Goal: Information Seeking & Learning: Learn about a topic

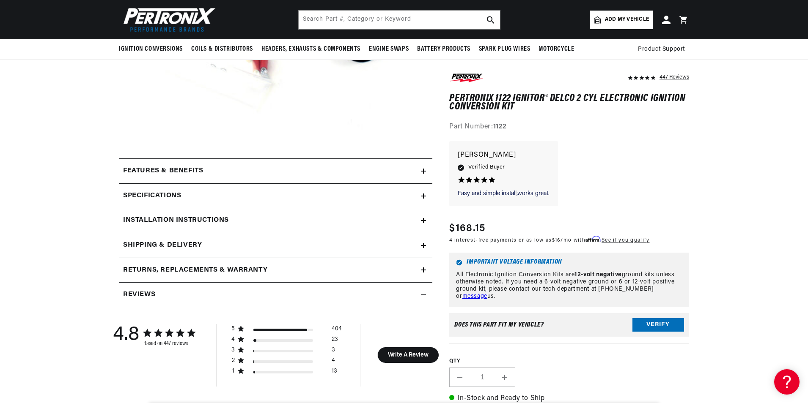
scroll to position [254, 0]
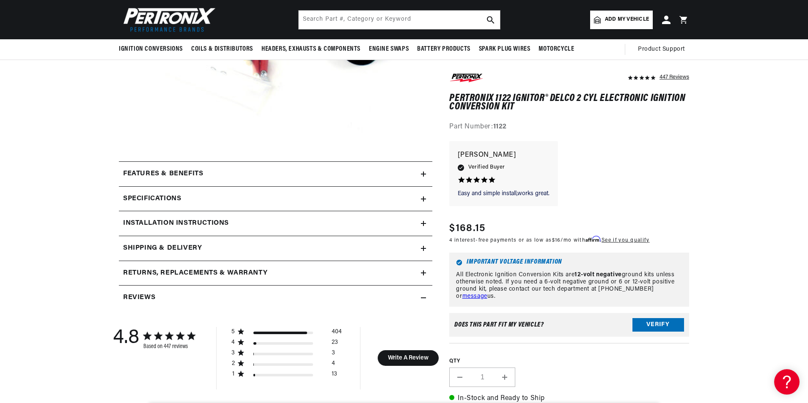
click at [419, 175] on div "Features & Benefits" at bounding box center [270, 174] width 302 height 11
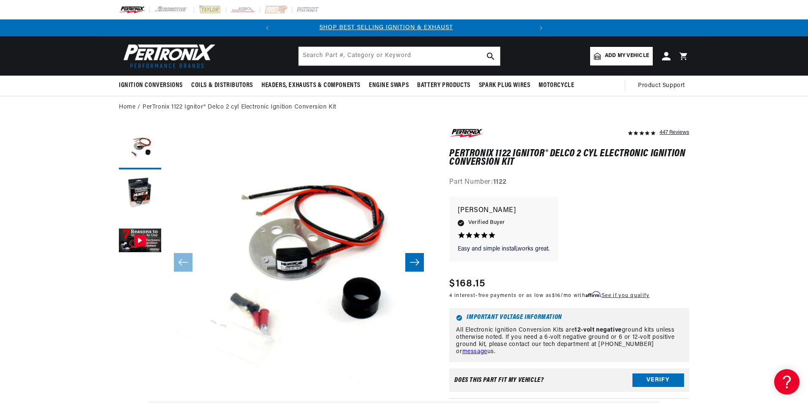
scroll to position [0, 0]
click at [324, 58] on input "text" at bounding box center [399, 56] width 201 height 19
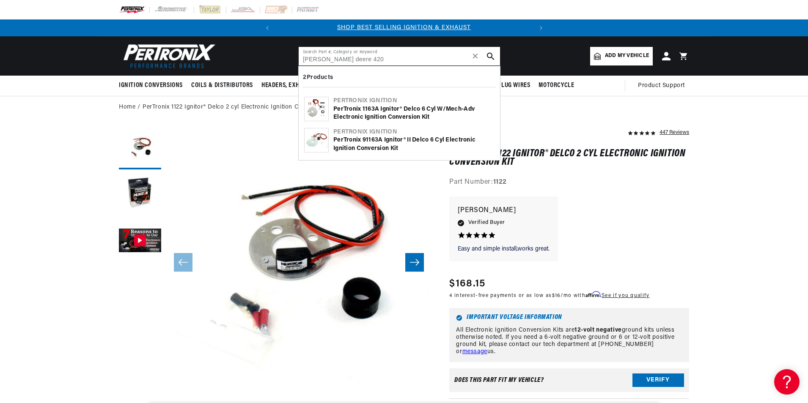
type input "[PERSON_NAME] deere 420"
click at [367, 145] on div "PerTronix 91163A Ignitor® II Delco 6 cyl Electronic Ignition Conversion Kit" at bounding box center [413, 144] width 161 height 16
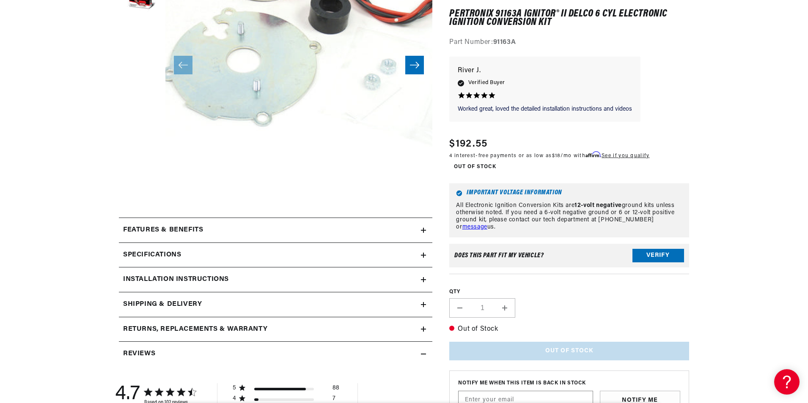
click at [349, 257] on div "Specifications" at bounding box center [270, 255] width 302 height 11
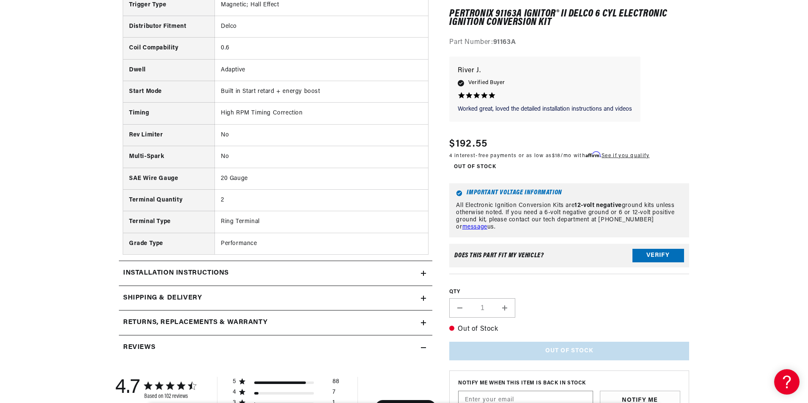
click at [306, 267] on summary "Installation instructions" at bounding box center [275, 273] width 313 height 25
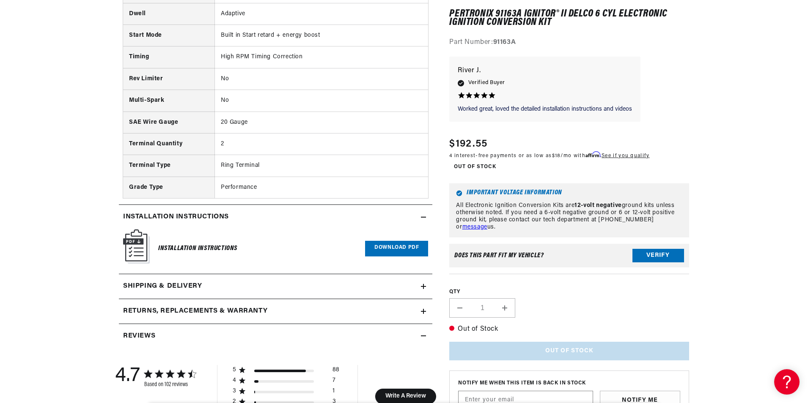
click at [396, 247] on link "Download PDF" at bounding box center [396, 249] width 63 height 16
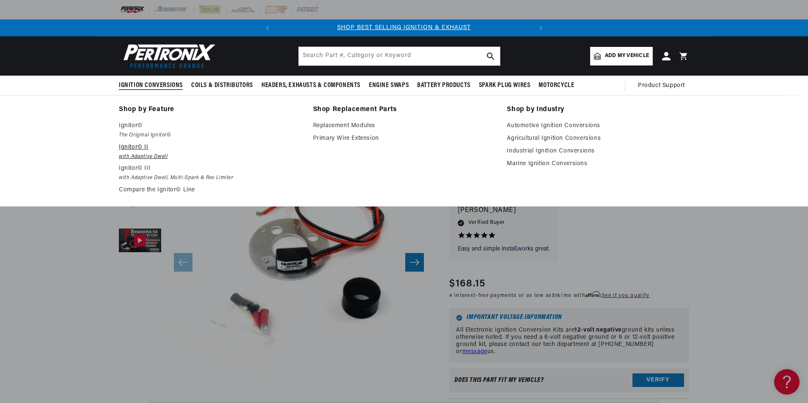
click at [140, 148] on p "Ignitor© II" at bounding box center [210, 147] width 182 height 10
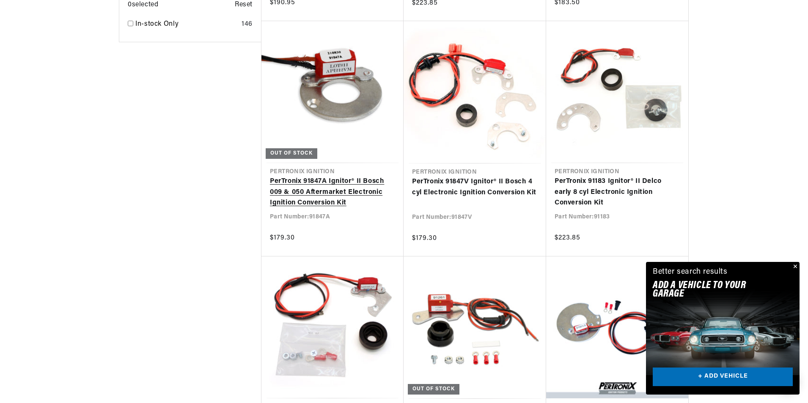
scroll to position [0, 256]
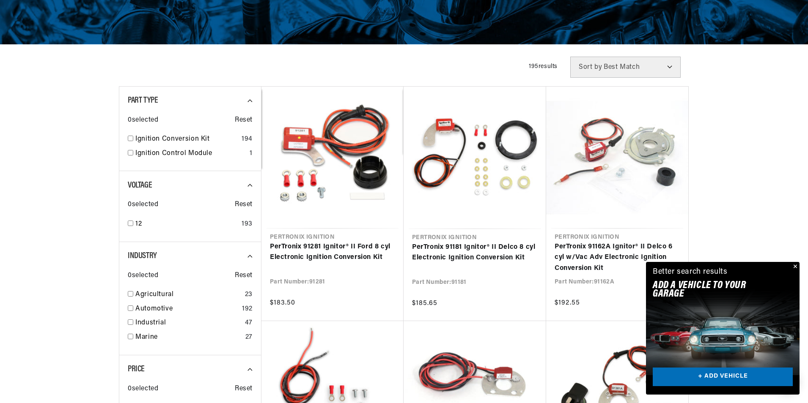
scroll to position [0, 256]
click at [130, 140] on input "checkbox" at bounding box center [130, 138] width 5 height 5
checkbox input "true"
click at [131, 223] on input "checkbox" at bounding box center [130, 223] width 5 height 5
checkbox input "true"
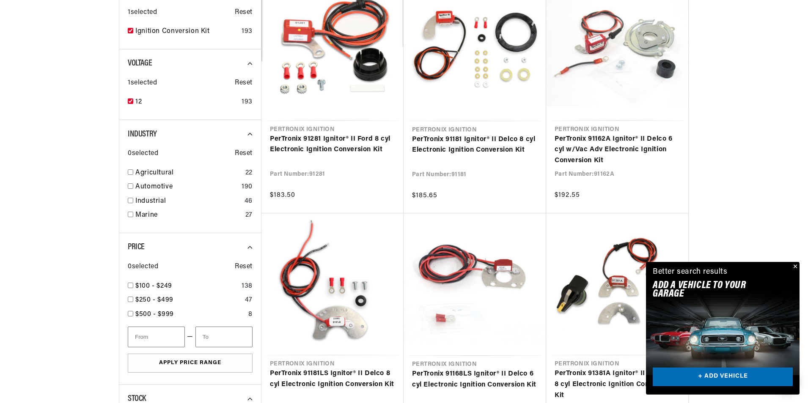
scroll to position [282, 0]
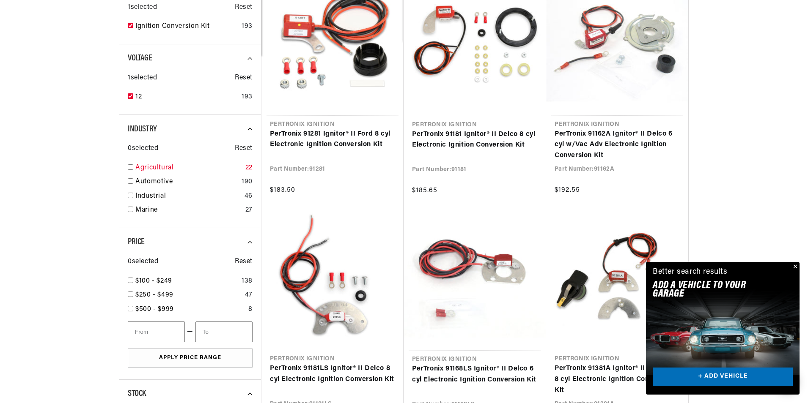
click at [131, 167] on input "checkbox" at bounding box center [130, 166] width 5 height 5
checkbox input "true"
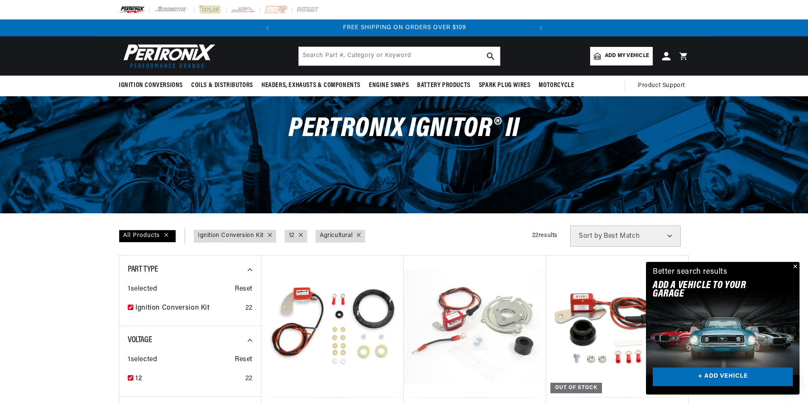
click at [615, 53] on span "Add my vehicle" at bounding box center [627, 56] width 44 height 8
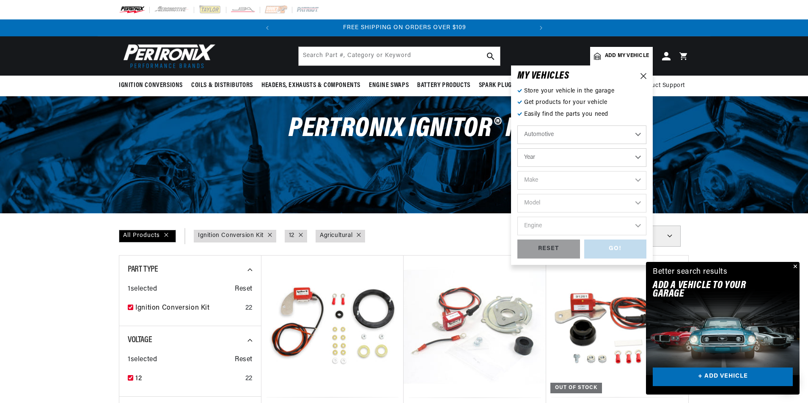
click at [604, 139] on select "Automotive Agricultural Industrial Marine Motorcycle" at bounding box center [581, 135] width 129 height 19
click at [517, 126] on select "Automotive Agricultural Industrial Marine Motorcycle" at bounding box center [581, 135] width 129 height 19
select select "Agricultural"
click at [584, 161] on select "Year [DATE] 1965 1964 1960 1959 1958 1957 1939 1938 1937" at bounding box center [581, 157] width 129 height 19
select select "1958"
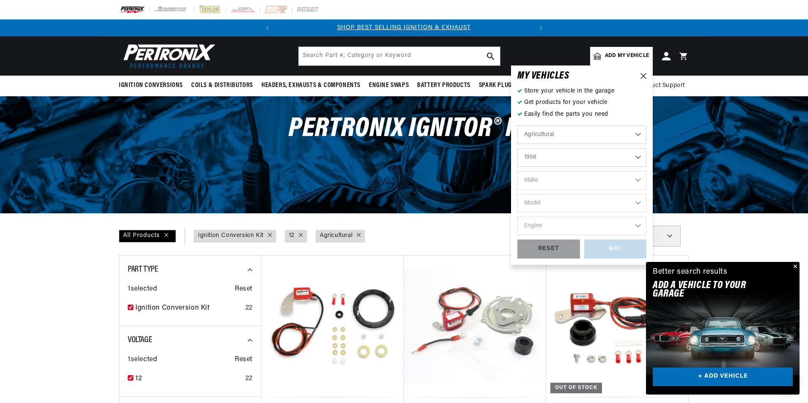
click at [517, 148] on select "Year [DATE] 1965 1964 1960 1959 1958 1957 1939 1938 1937" at bounding box center [581, 157] width 129 height 19
select select "1958"
click at [558, 184] on select "Make Fox River [PERSON_NAME]" at bounding box center [581, 180] width 129 height 19
click at [573, 176] on select "Make Fox River [PERSON_NAME]" at bounding box center [581, 180] width 129 height 19
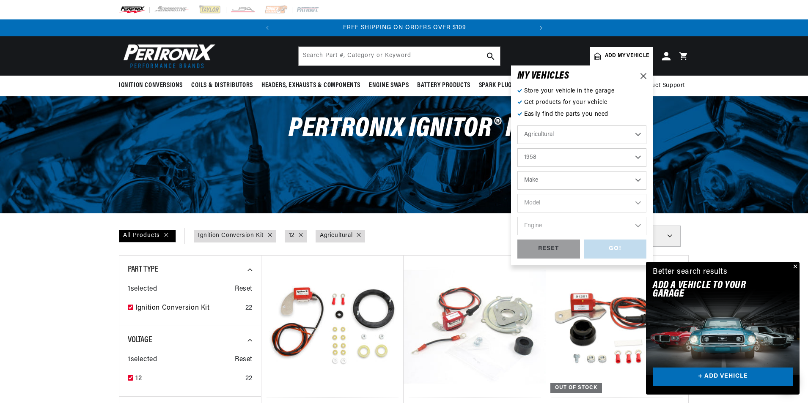
click at [577, 184] on select "Make Fox River [PERSON_NAME]" at bounding box center [581, 180] width 129 height 19
click at [577, 184] on select "Make Fox River John Bean" at bounding box center [581, 180] width 129 height 19
select select "John-Bean"
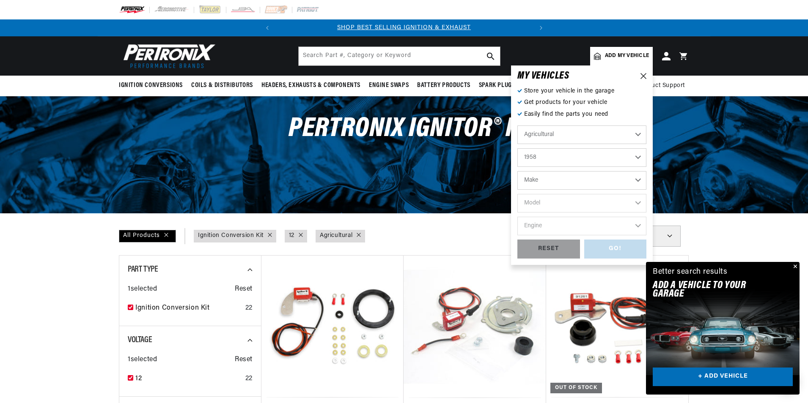
click at [517, 171] on select "Make Fox River John Bean" at bounding box center [581, 180] width 129 height 19
select select "John-Bean"
click at [564, 181] on select "Fox River John Bean" at bounding box center [581, 180] width 129 height 19
click at [517, 171] on select "Fox River John Bean" at bounding box center [581, 180] width 129 height 19
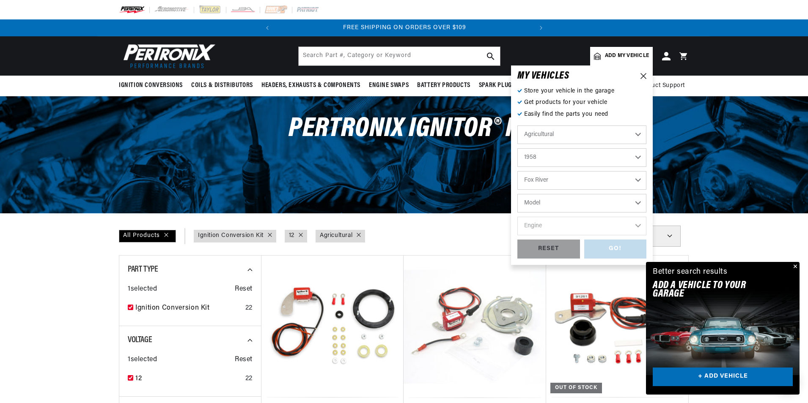
click at [556, 201] on select "Model 40RC 300G Rotomist with Chrysler Ind 32 engine All with (Willys F4 engine)" at bounding box center [581, 203] width 129 height 19
click at [611, 142] on select "Automotive Agricultural Industrial Marine Motorcycle" at bounding box center [581, 135] width 129 height 19
click at [587, 137] on select "Automotive Agricultural Industrial Marine Motorcycle" at bounding box center [581, 135] width 129 height 19
click at [517, 126] on select "Automotive Agricultural Industrial Marine Motorcycle" at bounding box center [581, 135] width 129 height 19
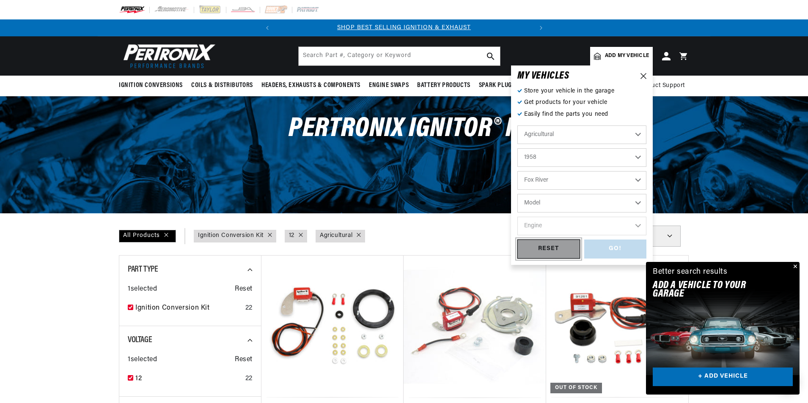
click at [547, 252] on div "RESET" at bounding box center [548, 249] width 63 height 19
select select "Automotive"
select select "Year"
select select "Make"
click at [560, 139] on select "Automotive Agricultural Industrial Marine Motorcycle" at bounding box center [581, 135] width 129 height 19
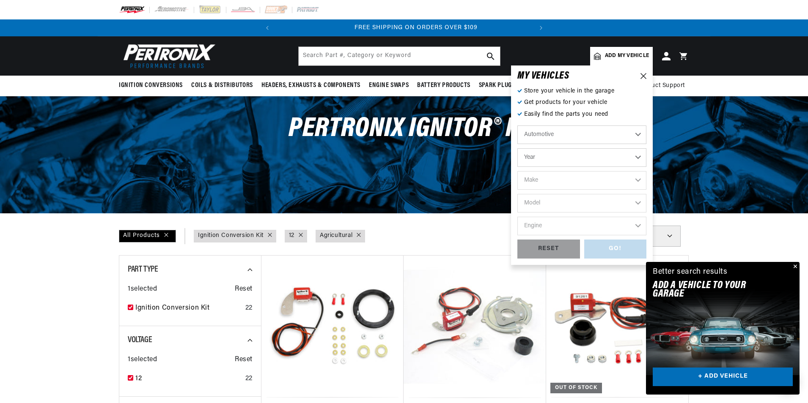
scroll to position [0, 256]
click at [517, 126] on select "Automotive Agricultural Industrial Marine Motorcycle" at bounding box center [581, 135] width 129 height 19
select select "Agricultural"
click at [549, 162] on select "Year 1970 1965 1964 1960 1959 1958 1957 1939 1938 1937" at bounding box center [581, 157] width 129 height 19
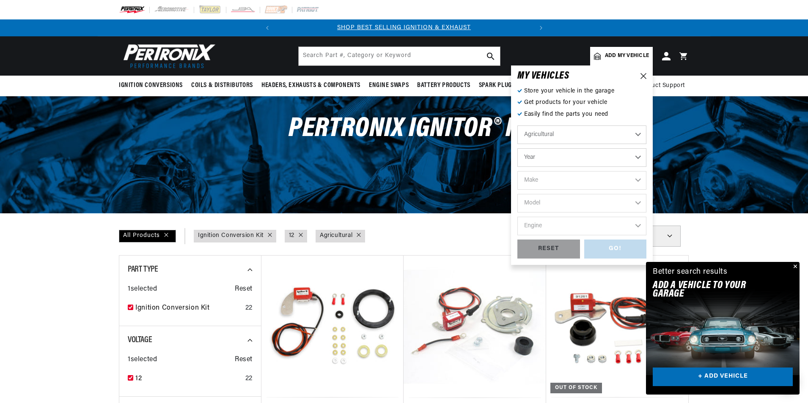
select select "1958"
click at [517, 148] on select "Year 1970 1965 1964 1960 1959 1958 1957 1939 1938 1937" at bounding box center [581, 157] width 129 height 19
select select "1958"
click at [558, 185] on select "Make Fox River John Bean" at bounding box center [581, 180] width 129 height 19
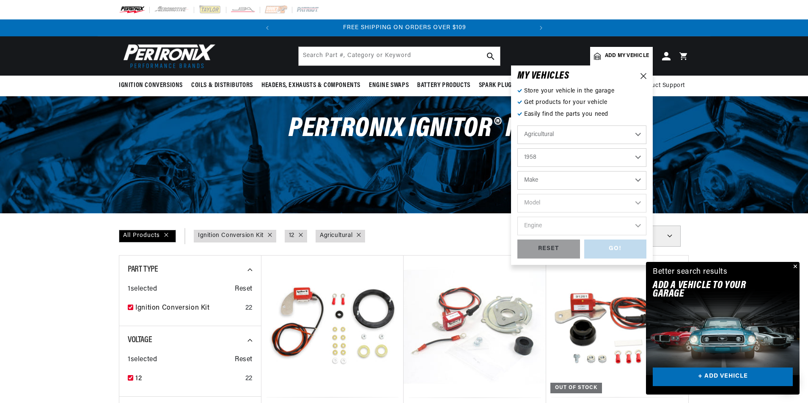
click at [453, 164] on div "PerTronix Ignitor® II" at bounding box center [404, 133] width 612 height 74
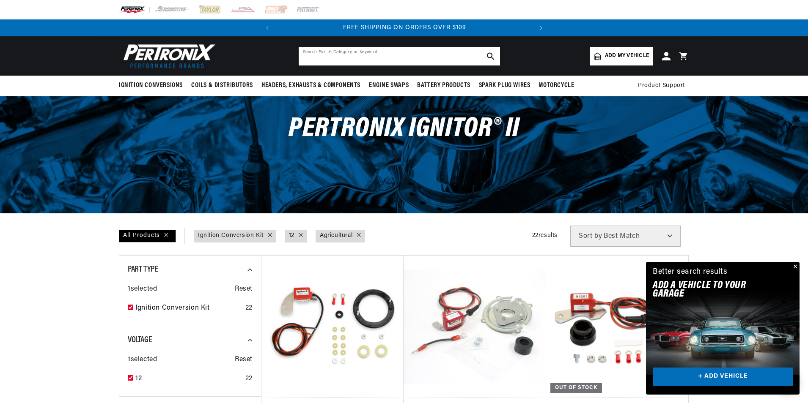
click at [378, 58] on input "text" at bounding box center [399, 56] width 201 height 19
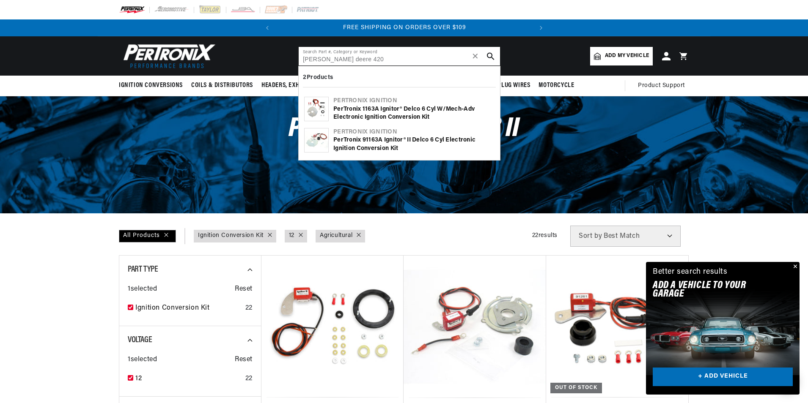
type input "john deere 420"
click at [489, 59] on icon "search button" at bounding box center [491, 56] width 8 height 8
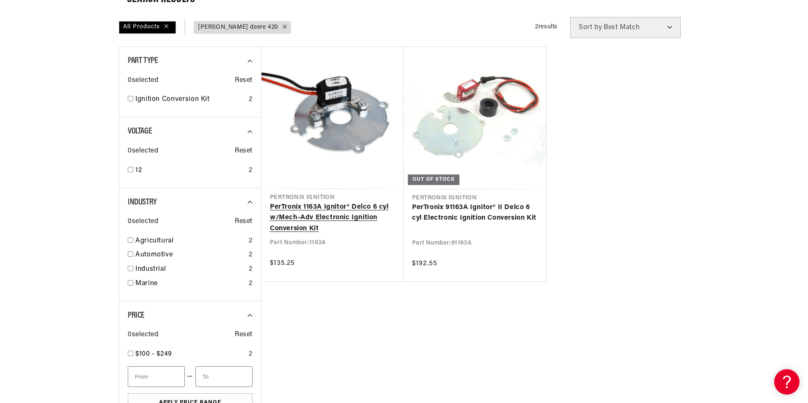
scroll to position [0, 256]
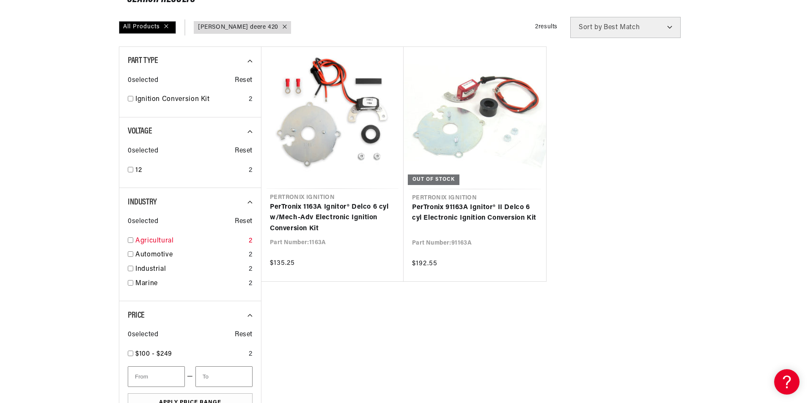
click at [129, 241] on input "checkbox" at bounding box center [130, 240] width 5 height 5
checkbox input "true"
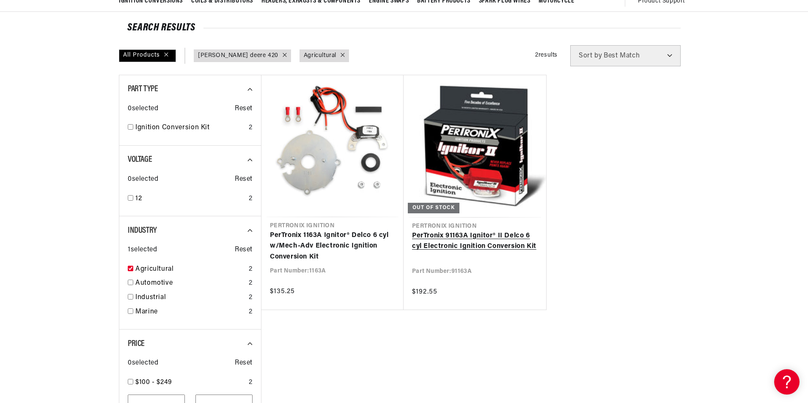
click at [432, 240] on link "PerTronix 91163A Ignitor® II Delco 6 cyl Electronic Ignition Conversion Kit" at bounding box center [475, 242] width 126 height 22
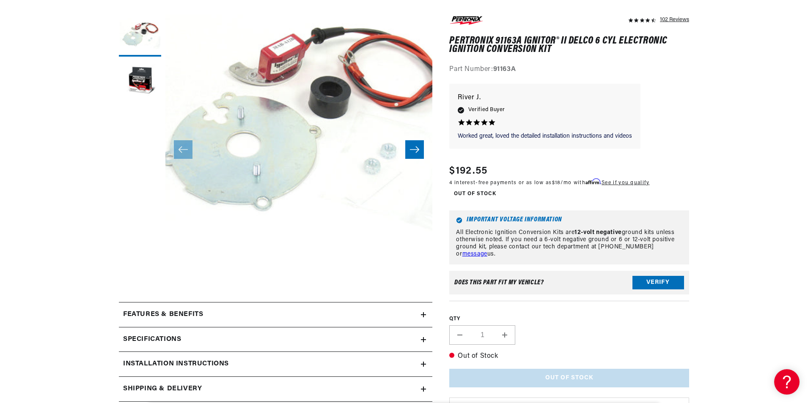
scroll to position [141, 0]
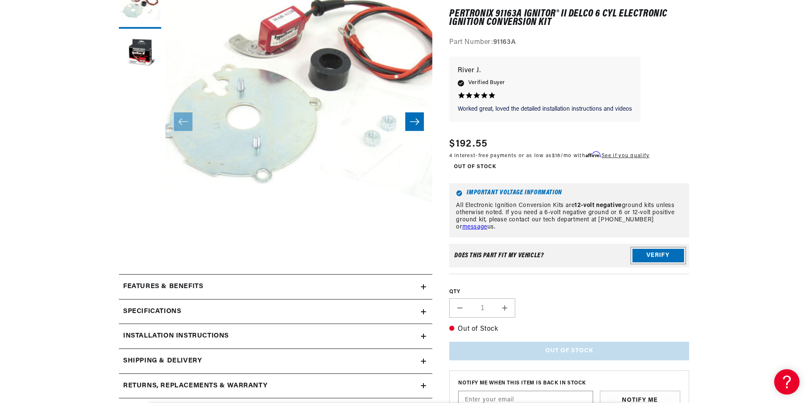
click at [652, 256] on button "Verify" at bounding box center [658, 256] width 52 height 14
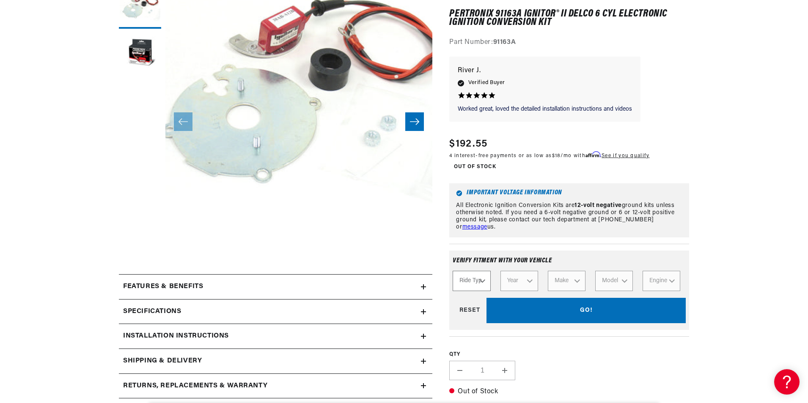
scroll to position [0, 0]
click at [477, 282] on select "Ride Type Automotive Agricultural Industrial Marine Motorcycle" at bounding box center [471, 281] width 38 height 20
select select "Agricultural"
click at [452, 271] on select "Ride Type Automotive Agricultural Industrial Marine Motorcycle" at bounding box center [471, 281] width 38 height 20
select select "Agricultural"
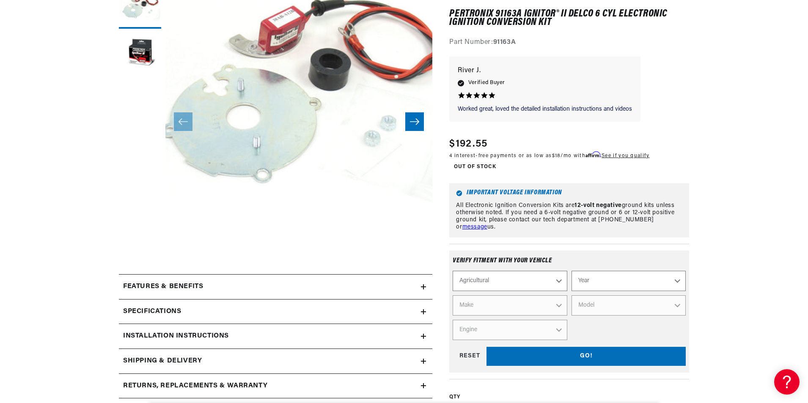
scroll to position [0, 256]
click at [675, 281] on select "Year [DATE] 1965 1964 1960 1959 1958 1957 1939 1938 1937" at bounding box center [628, 281] width 114 height 20
select select "1958"
click at [571, 271] on select "Year [DATE] 1965 1964 1960 1959 1958 1957 1939 1938 1937" at bounding box center [628, 281] width 114 height 20
select select "1958"
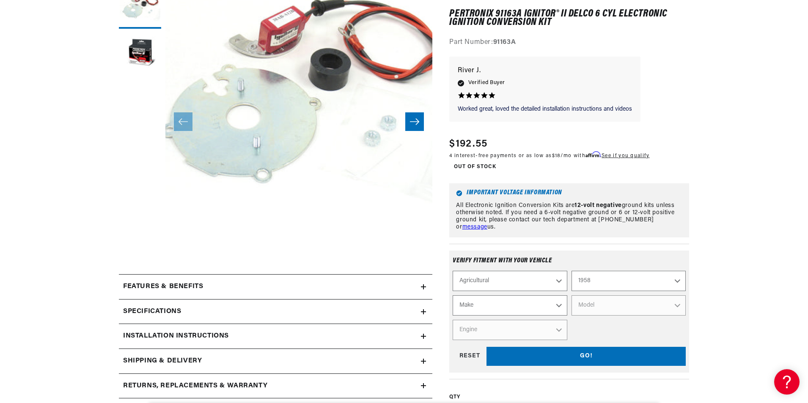
scroll to position [0, 0]
click at [526, 314] on select "Make Fox River [PERSON_NAME]" at bounding box center [509, 306] width 114 height 20
click at [600, 325] on div "Automotive Agricultural Industrial Marine Motorcycle 1970 1965 1964 1960 1959 1…" at bounding box center [568, 305] width 233 height 69
click at [549, 357] on div "GO! RESET" at bounding box center [568, 357] width 233 height 19
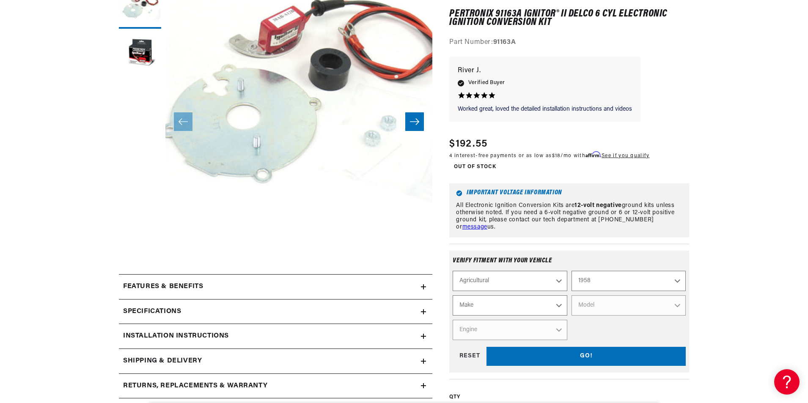
click at [583, 354] on div "GO! RESET" at bounding box center [568, 357] width 233 height 19
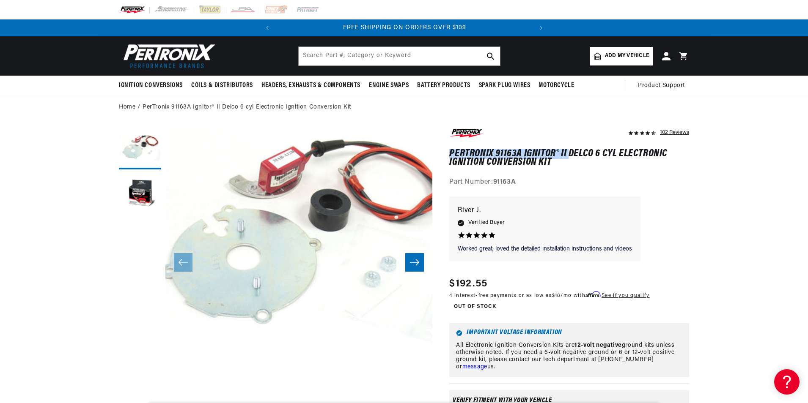
drag, startPoint x: 446, startPoint y: 150, endPoint x: 567, endPoint y: 154, distance: 121.4
copy h1 "PerTronix 91163A Ignitor® II"
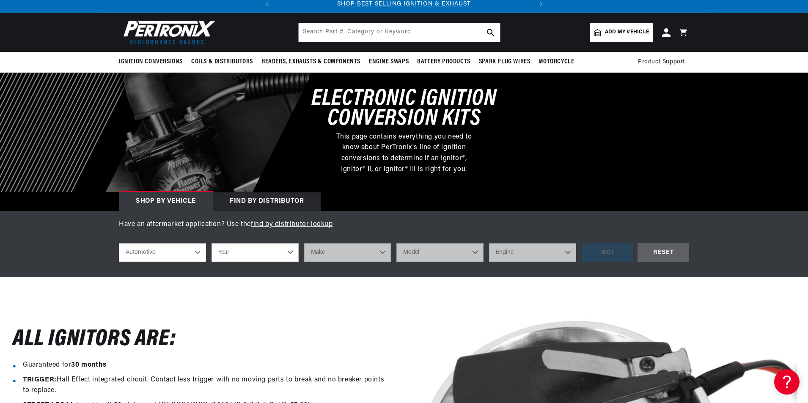
scroll to position [85, 0]
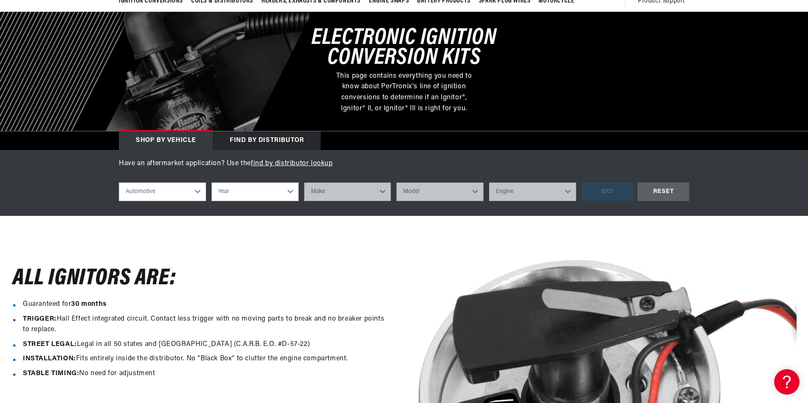
click at [178, 193] on select "Automotive Agricultural Industrial Marine Motorcycle" at bounding box center [162, 192] width 87 height 19
click at [119, 183] on select "Automotive Agricultural Industrial Marine Motorcycle" at bounding box center [162, 192] width 87 height 19
select select "Agricultural"
click at [252, 196] on select "Year [DATE] 1965 1964 1960 1959 1958 1957 1939 1938 1937" at bounding box center [254, 192] width 87 height 19
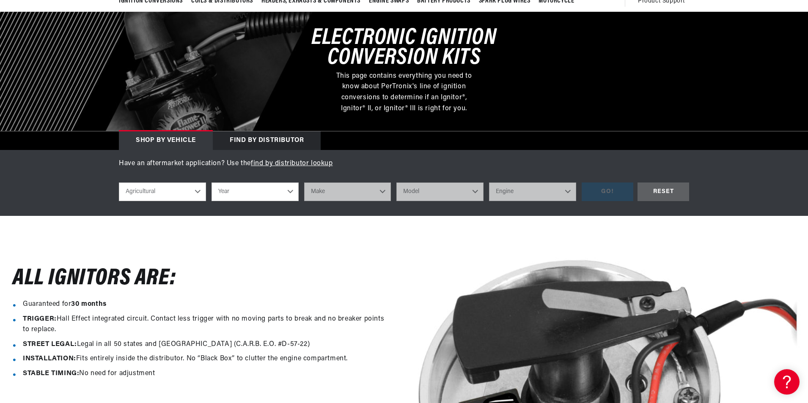
select select "1958"
click at [211, 183] on select "Year [DATE] 1965 1964 1960 1959 1958 1957 1939 1938 1937" at bounding box center [254, 192] width 87 height 19
select select "1958"
click at [351, 191] on select "Make Fox River [PERSON_NAME]" at bounding box center [347, 192] width 87 height 19
click at [350, 248] on div "All Ignitors ARe: Guaranteed for 30 months TRIGGER: Hall Effect integrated circ…" at bounding box center [202, 399] width 404 height 337
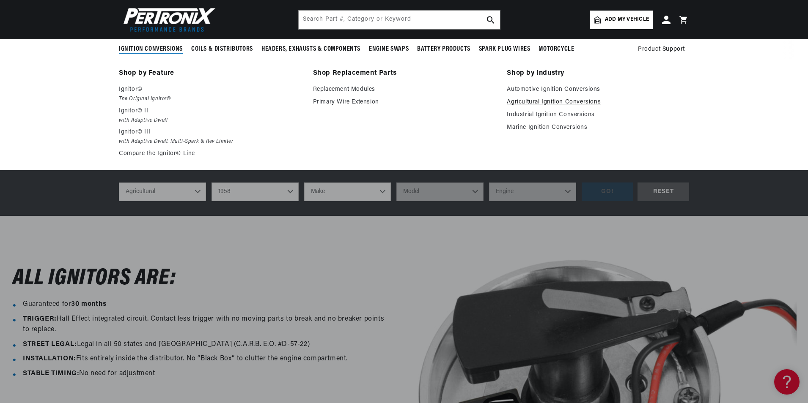
click at [545, 104] on link "Agricultural Ignition Conversions" at bounding box center [598, 102] width 182 height 10
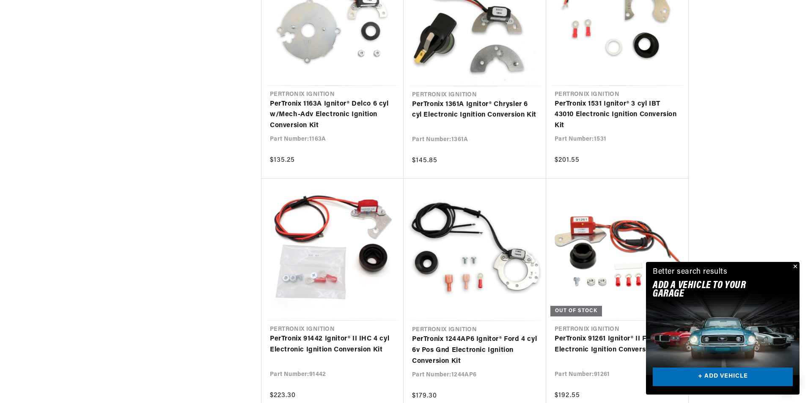
scroll to position [1784, 0]
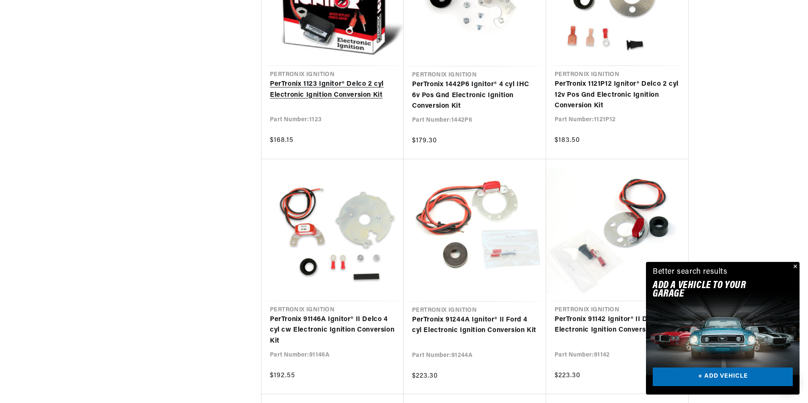
scroll to position [2481, 0]
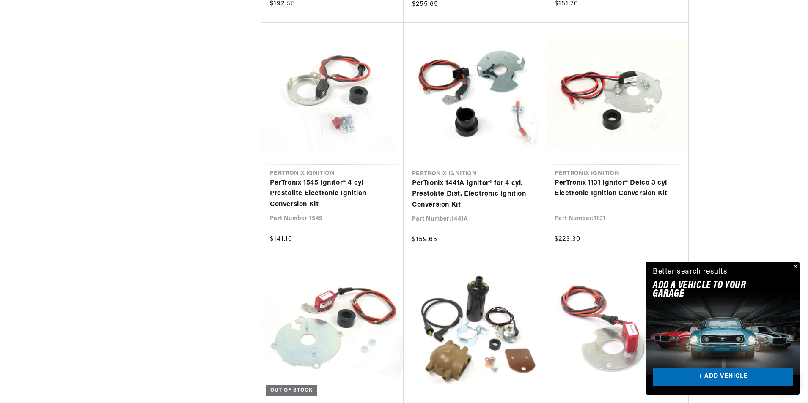
scroll to position [0, 11]
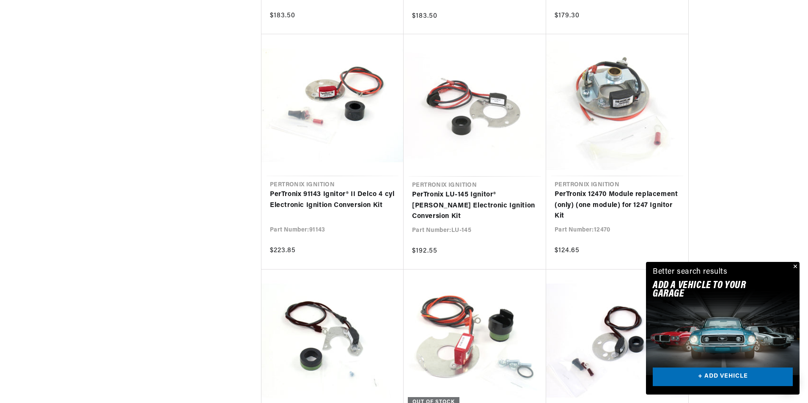
scroll to position [0, 66]
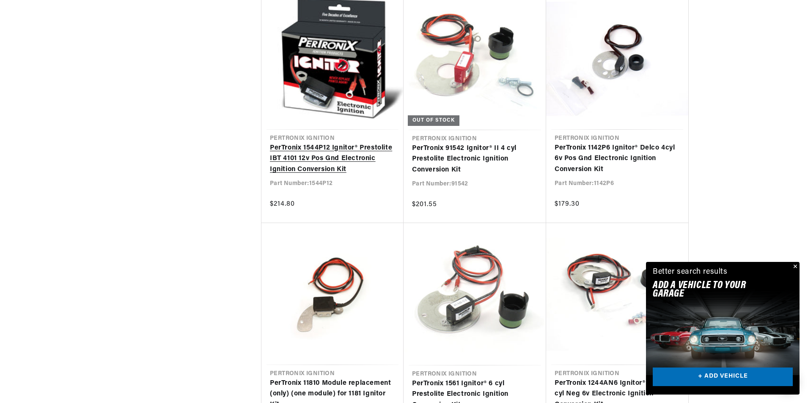
scroll to position [0, 256]
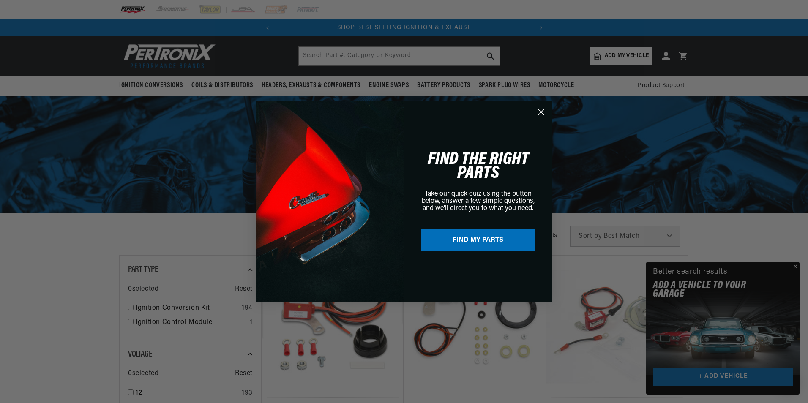
click at [543, 113] on circle "Close dialog" at bounding box center [541, 112] width 14 height 14
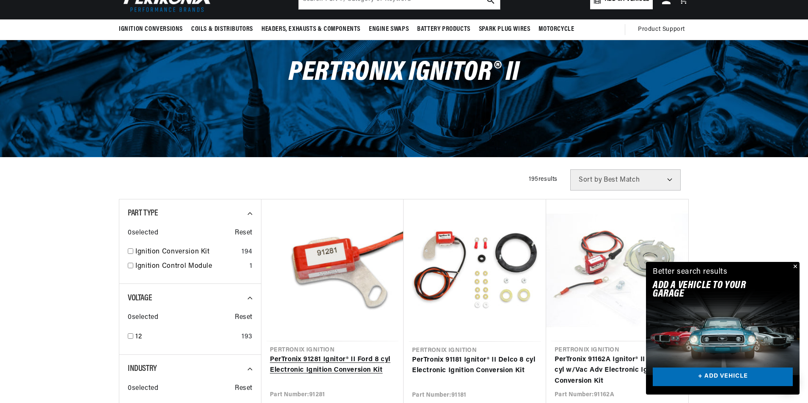
scroll to position [0, 256]
